Goal: Information Seeking & Learning: Learn about a topic

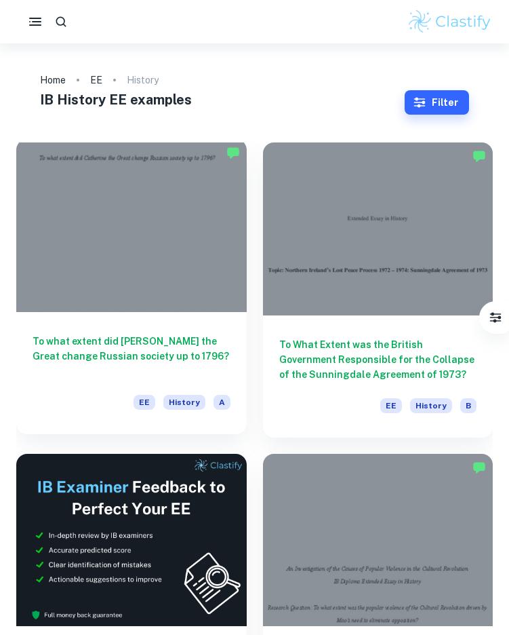
type input "History"
click at [170, 317] on div "To what extent did [PERSON_NAME] the Great change Russian society up to 1796? E…" at bounding box center [131, 373] width 231 height 122
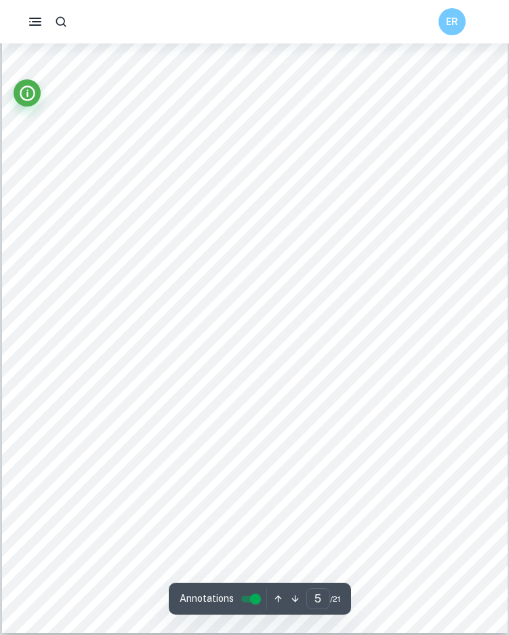
scroll to position [3197, 0]
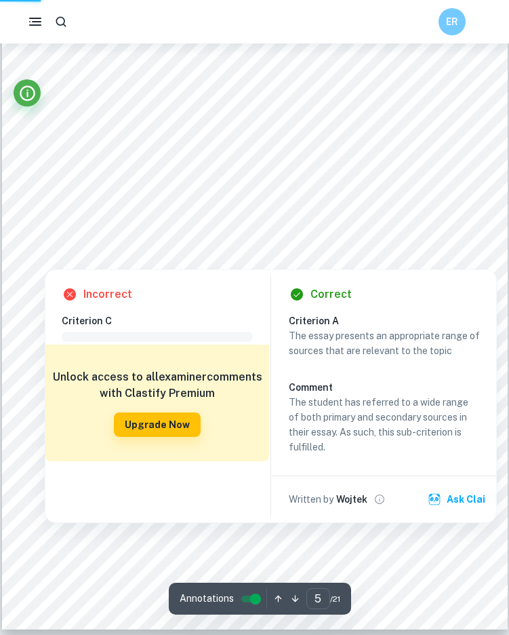
type input "1"
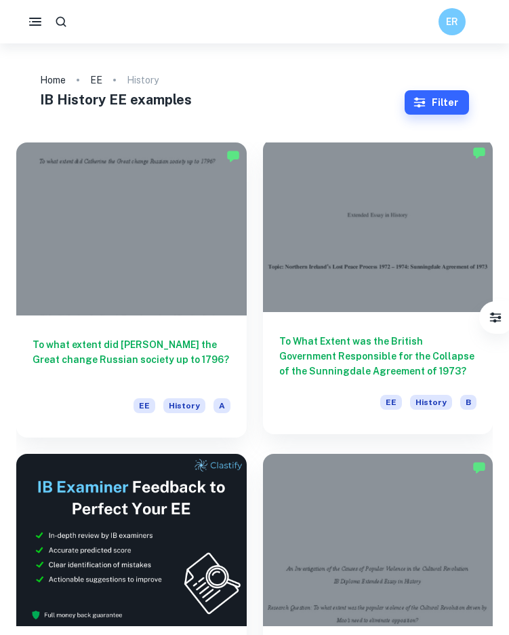
click at [348, 258] on div at bounding box center [378, 225] width 231 height 173
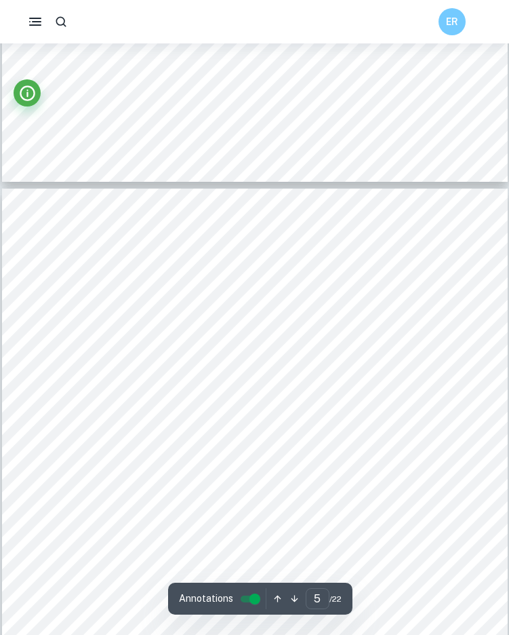
scroll to position [3004, 0]
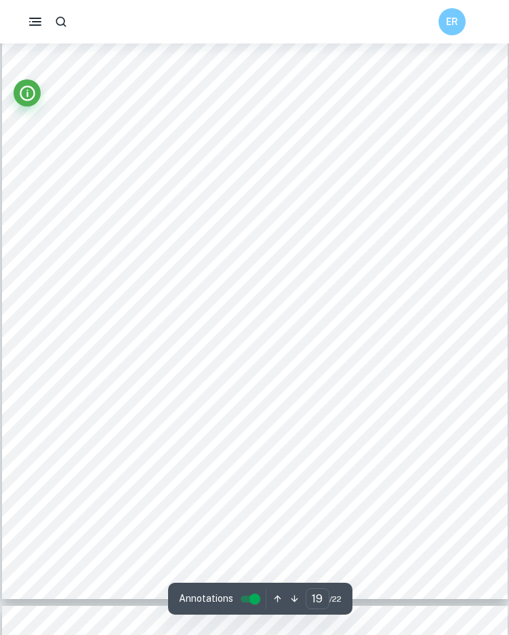
type input "20"
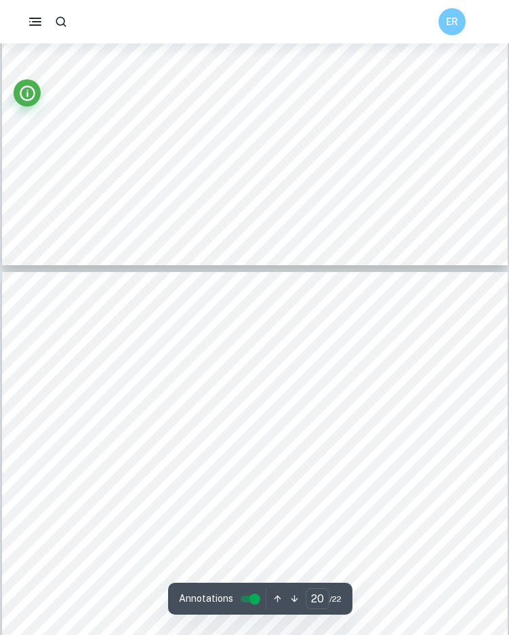
scroll to position [12870, 0]
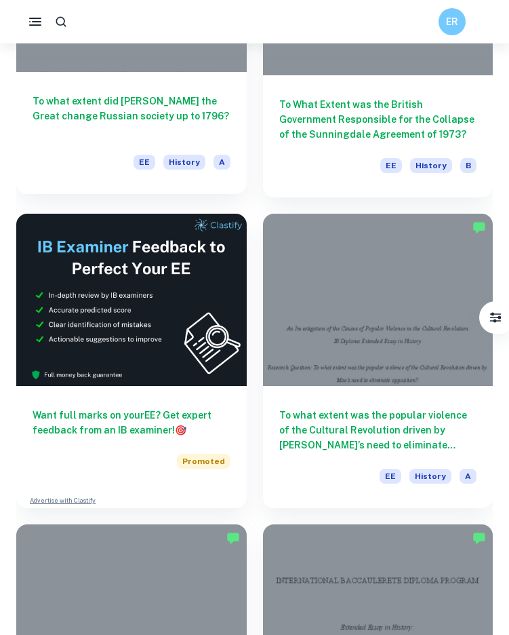
scroll to position [336, 0]
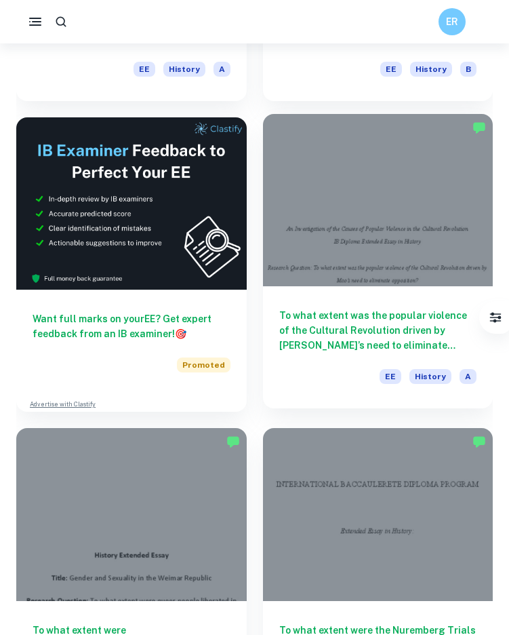
click at [399, 262] on div at bounding box center [378, 200] width 231 height 173
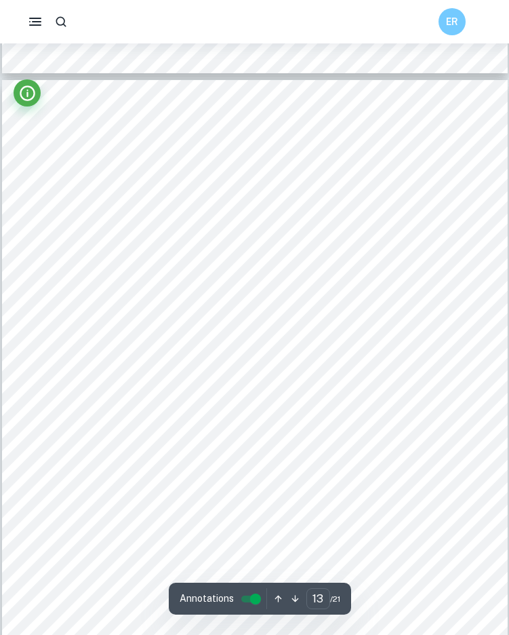
scroll to position [8386, 0]
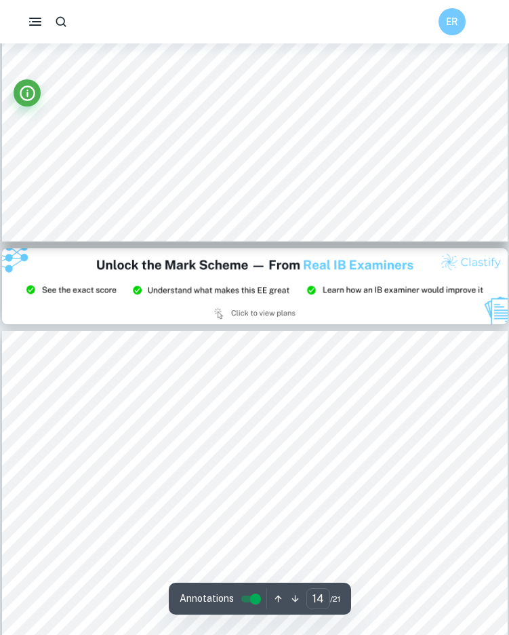
type input "15"
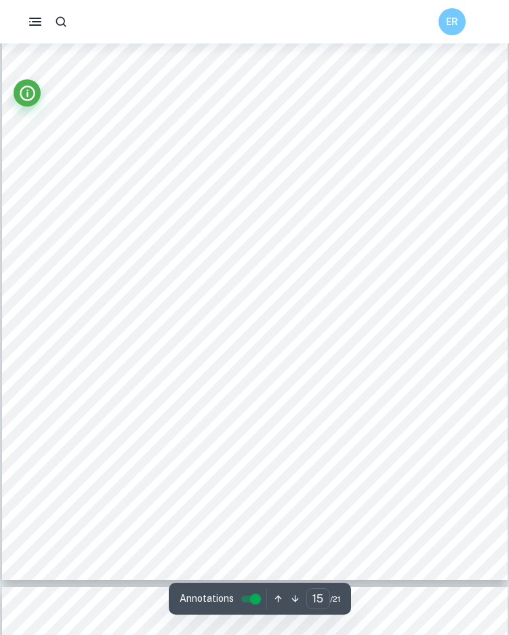
scroll to position [9719, 0]
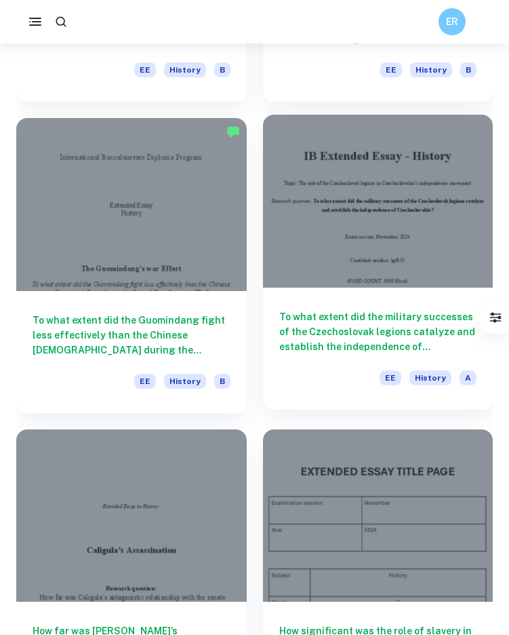
scroll to position [1572, 0]
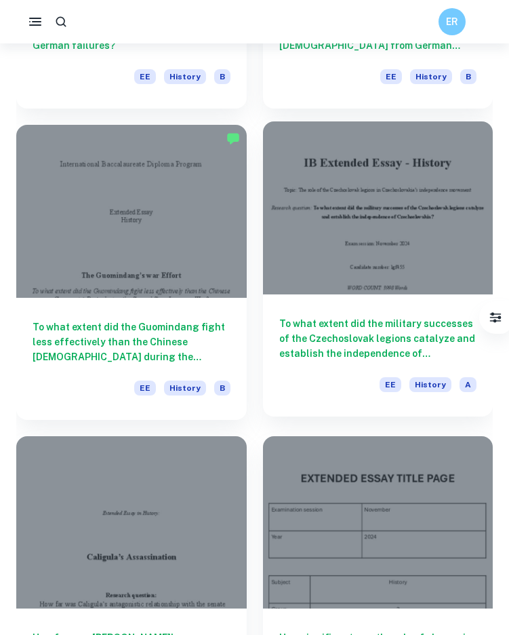
click at [417, 310] on div "To what extent did the military successes of the Czechoslovak legions catalyze …" at bounding box center [378, 355] width 231 height 122
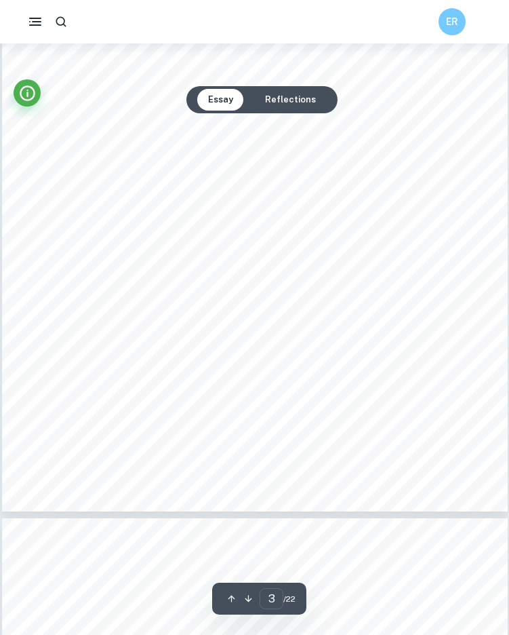
scroll to position [1689, 0]
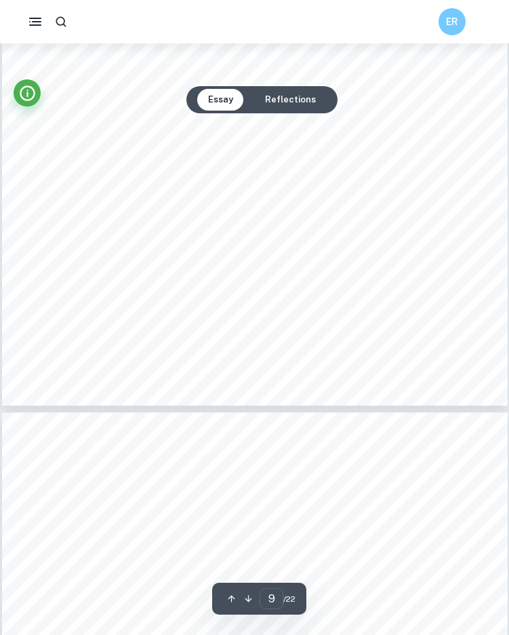
type input "10"
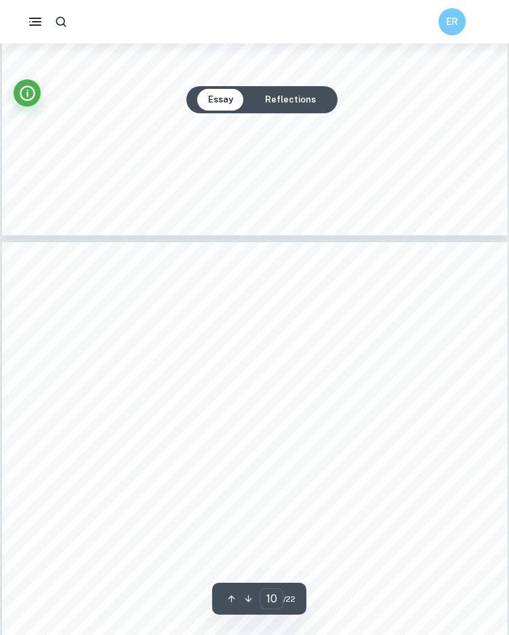
scroll to position [6036, 0]
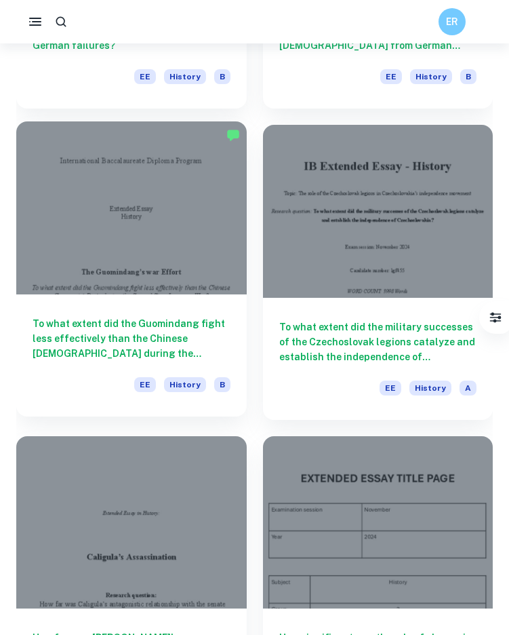
scroll to position [1477, 0]
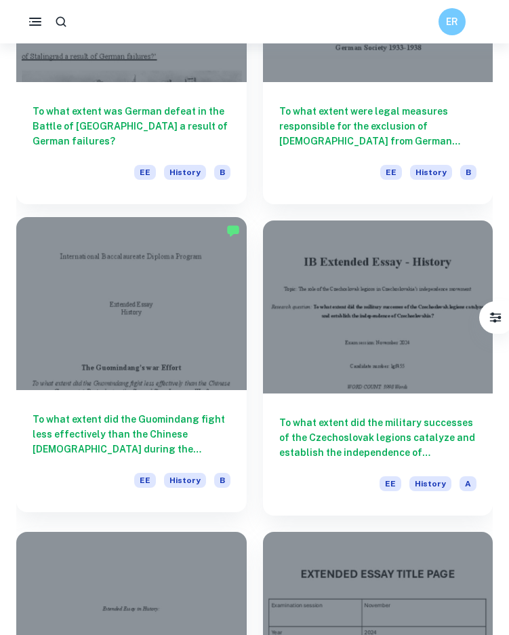
click at [148, 357] on div at bounding box center [131, 303] width 231 height 173
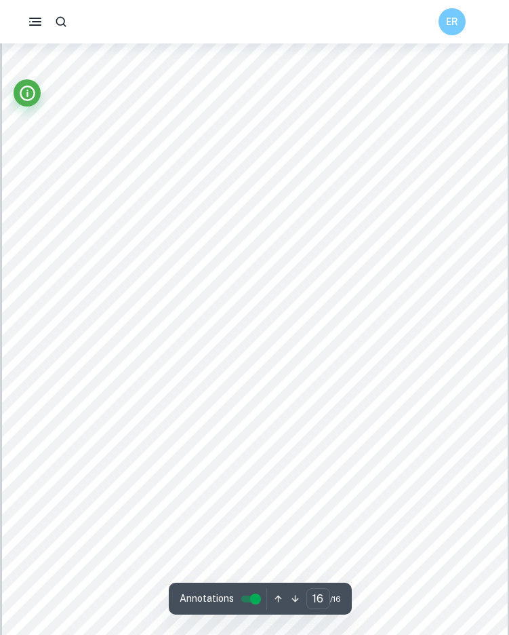
scroll to position [11234, 0]
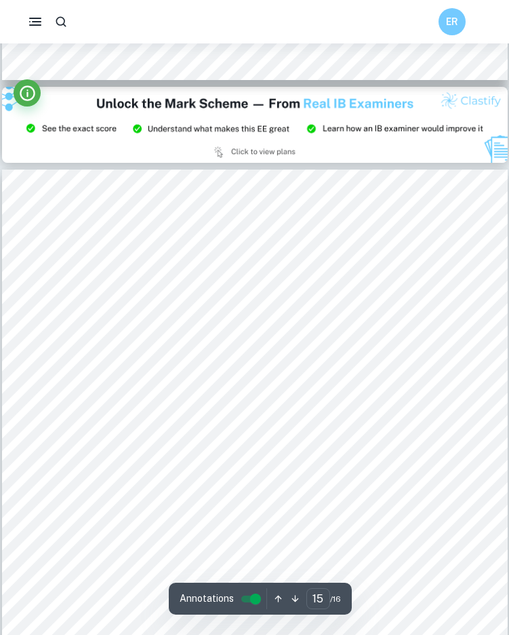
type input "14"
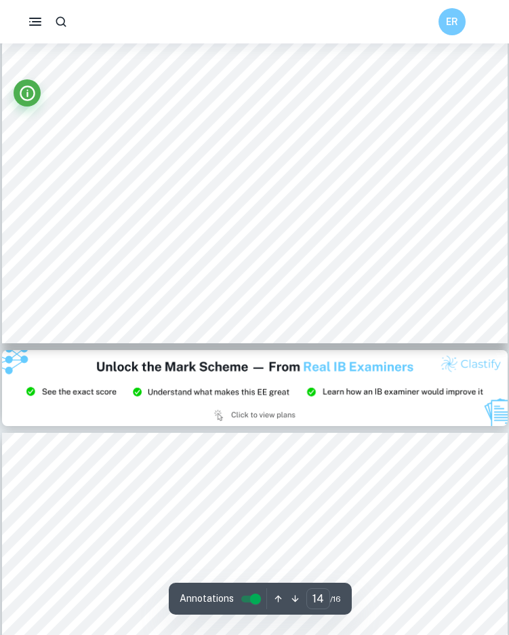
scroll to position [9968, 0]
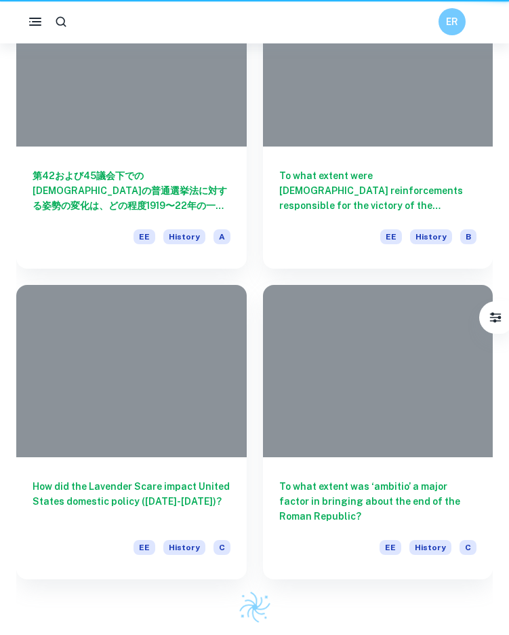
scroll to position [1477, 0]
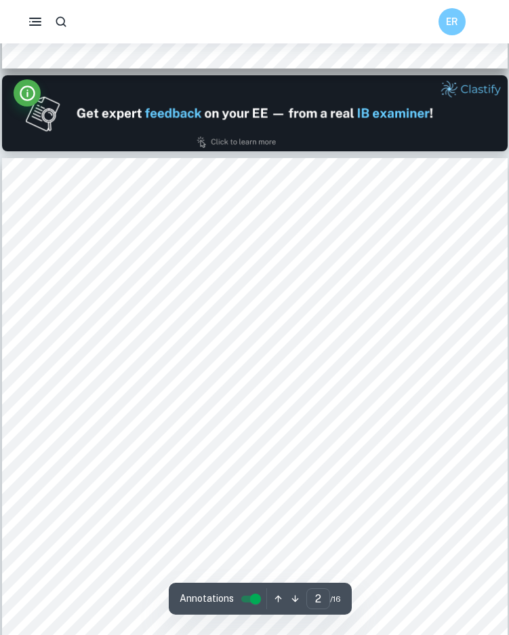
scroll to position [575, 0]
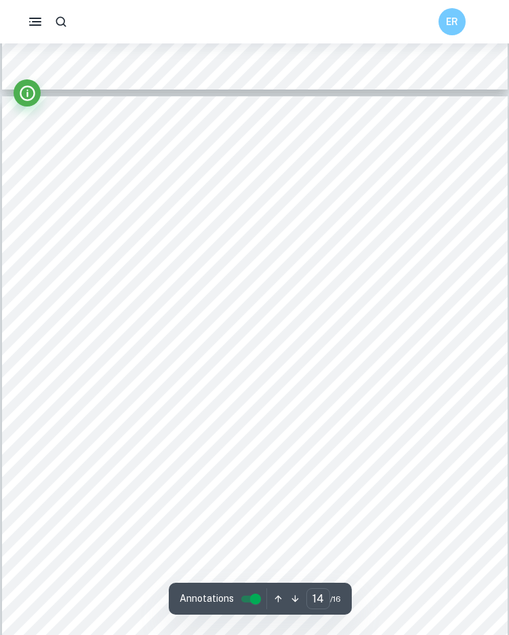
type input "15"
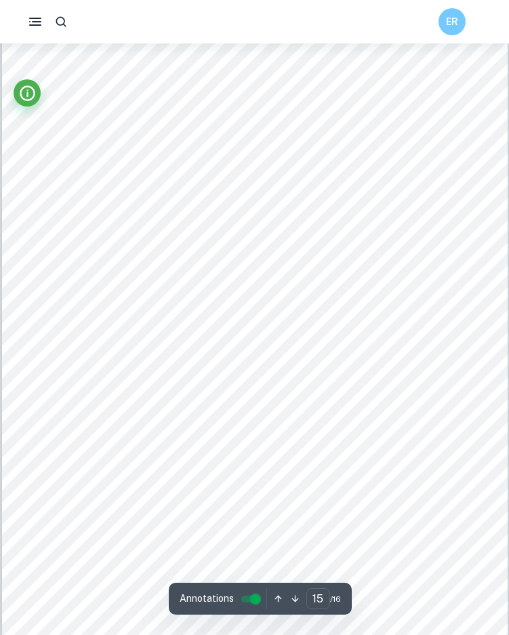
scroll to position [10433, 0]
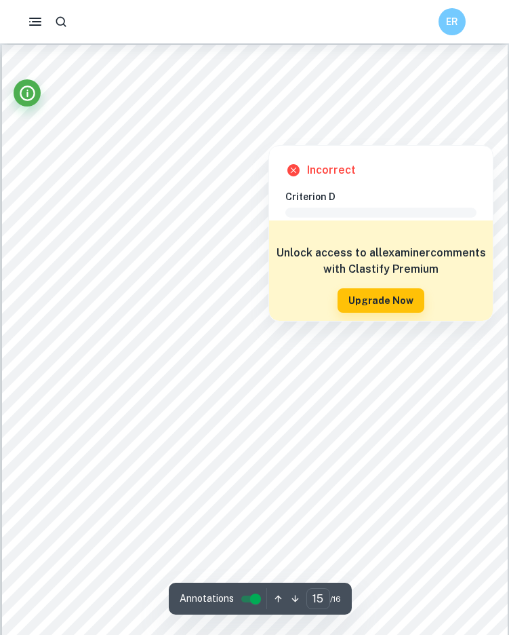
click at [471, 127] on div at bounding box center [469, 131] width 18 height 20
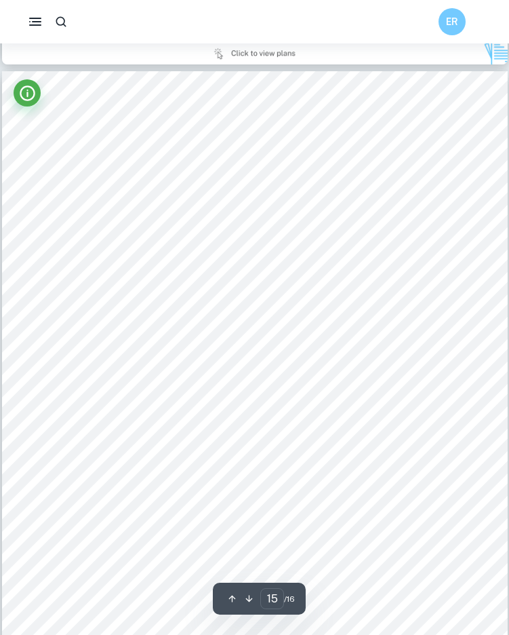
scroll to position [10159, 0]
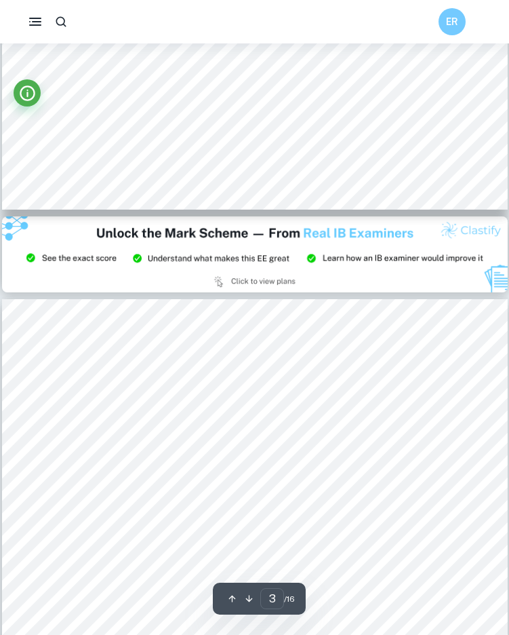
type input "2"
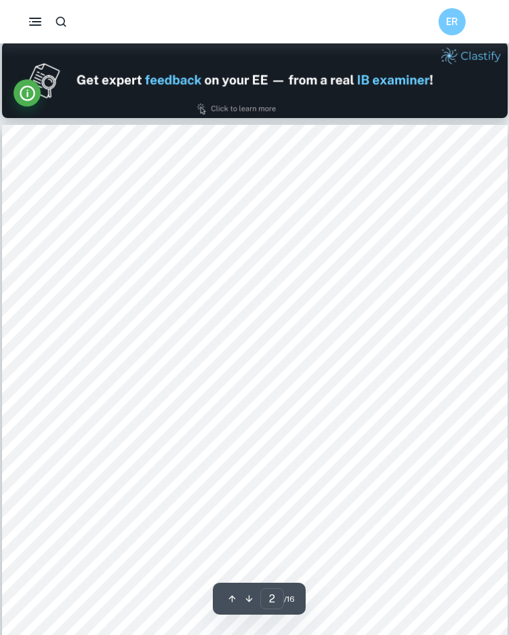
scroll to position [736, 0]
